Goal: Task Accomplishment & Management: Use online tool/utility

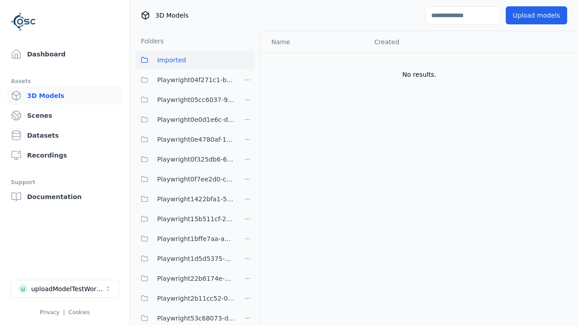
scroll to position [156, 0]
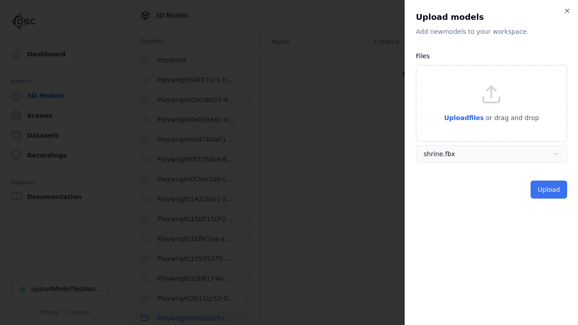
click at [550, 190] on button "Upload" at bounding box center [548, 189] width 37 height 18
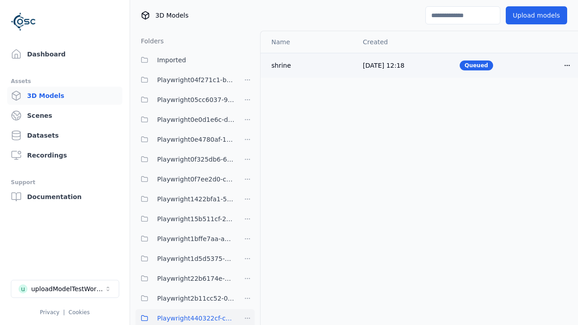
click at [567, 65] on html "Support Dashboard Assets 3D Models Scenes Datasets Recordings Support Documenta…" at bounding box center [289, 162] width 578 height 325
click at [547, 100] on div "Delete" at bounding box center [546, 100] width 53 height 14
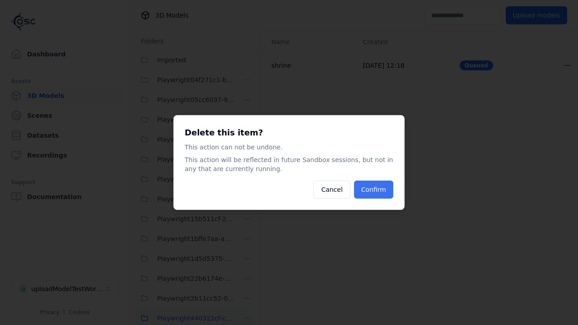
click at [375, 190] on button "Confirm" at bounding box center [373, 189] width 39 height 18
